Goal: Find specific page/section: Find specific page/section

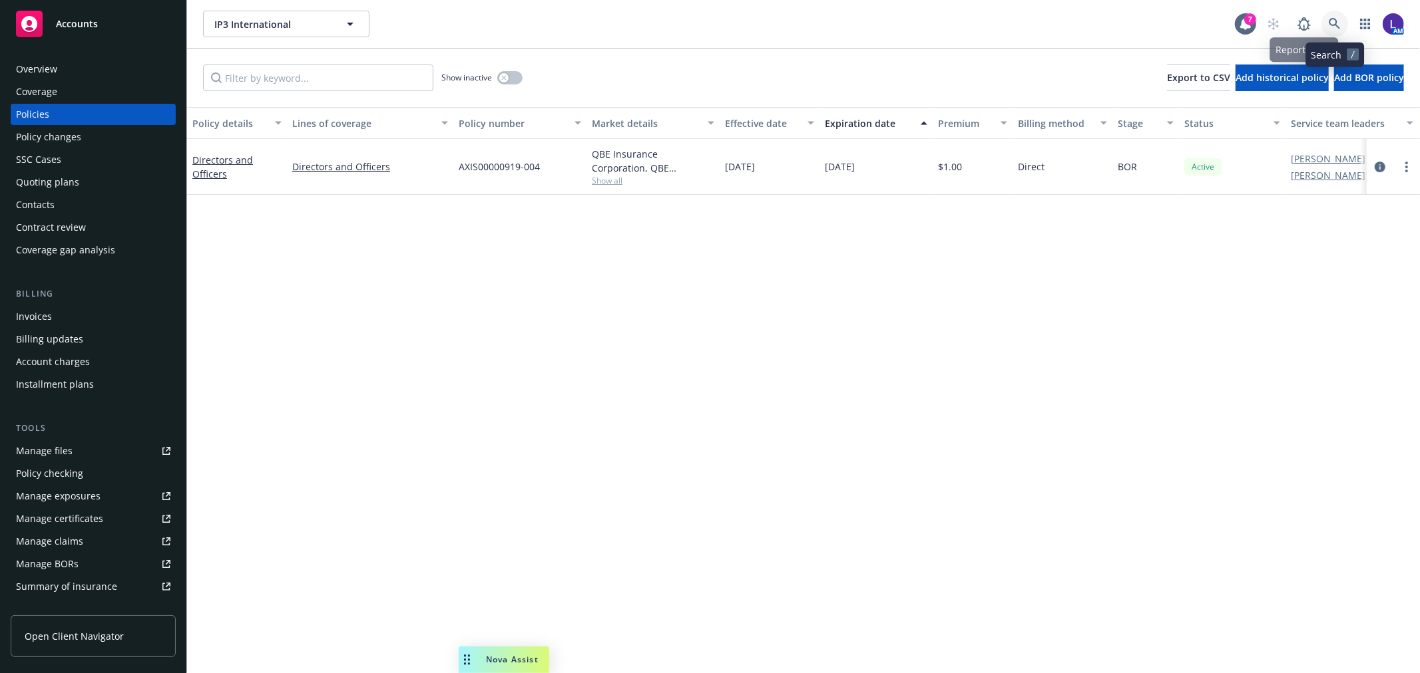
click at [1332, 23] on icon at bounding box center [1334, 24] width 12 height 12
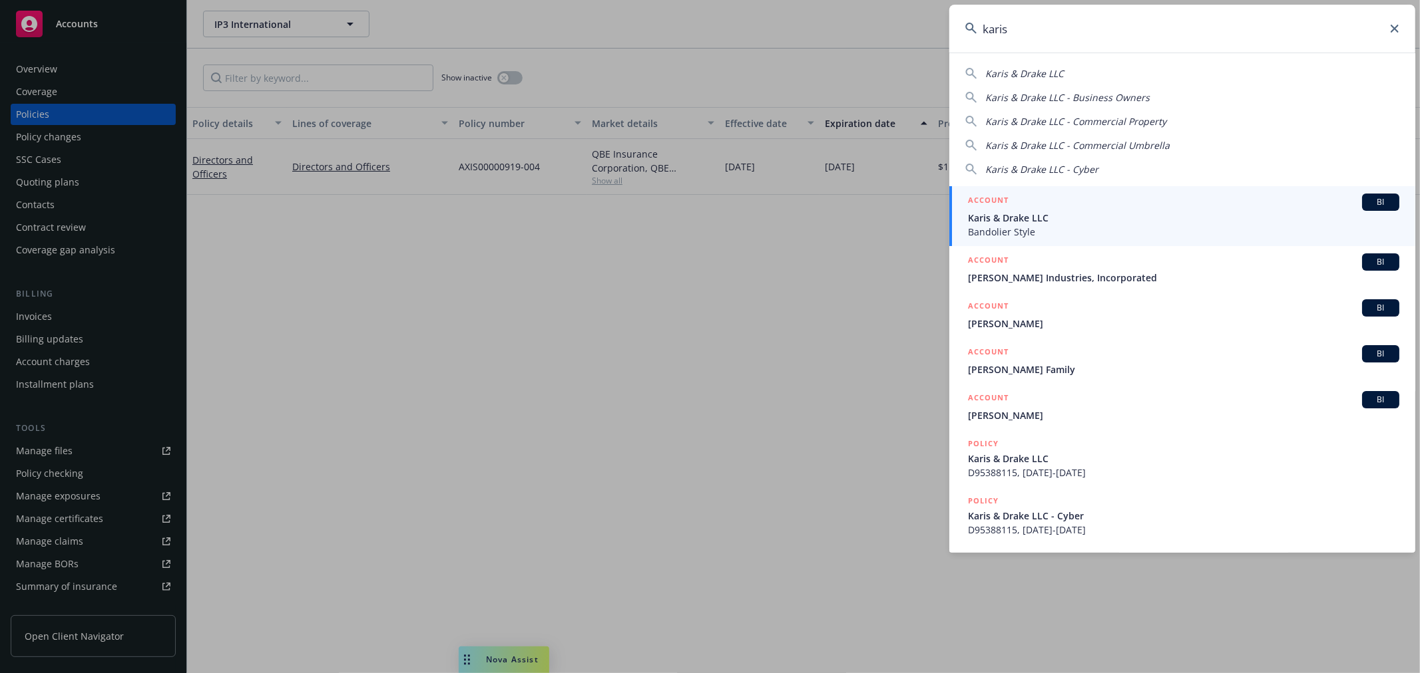
type input "karis"
click at [1007, 210] on div "ACCOUNT BI" at bounding box center [1183, 202] width 431 height 17
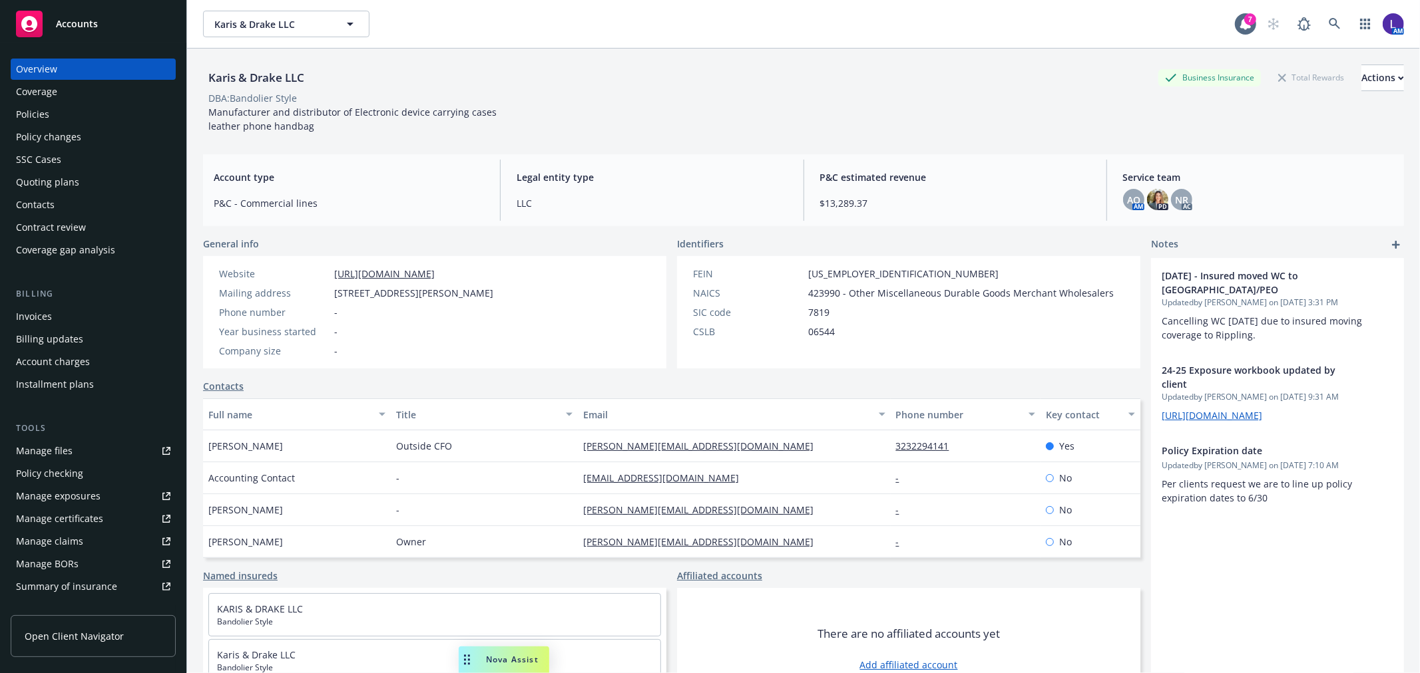
click at [48, 109] on div "Policies" at bounding box center [32, 114] width 33 height 21
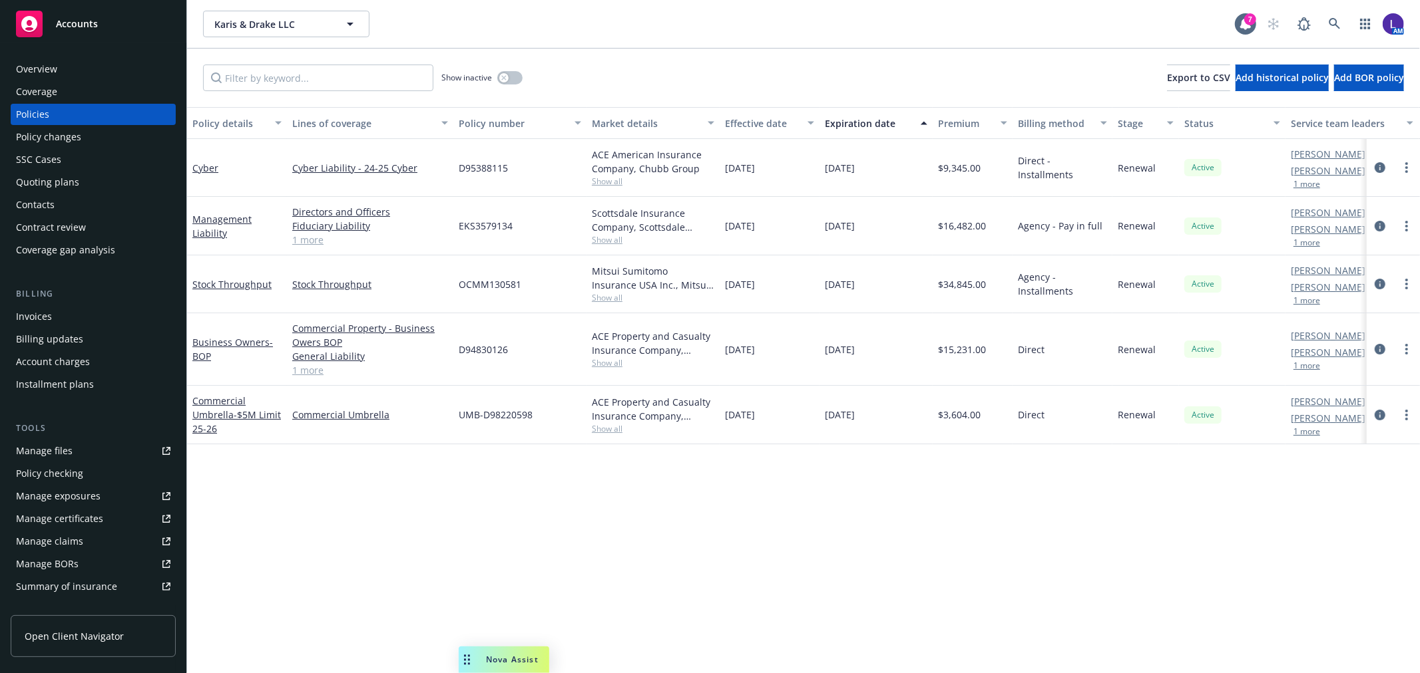
click at [1312, 367] on button "1 more" at bounding box center [1306, 366] width 27 height 8
